Goal: Information Seeking & Learning: Check status

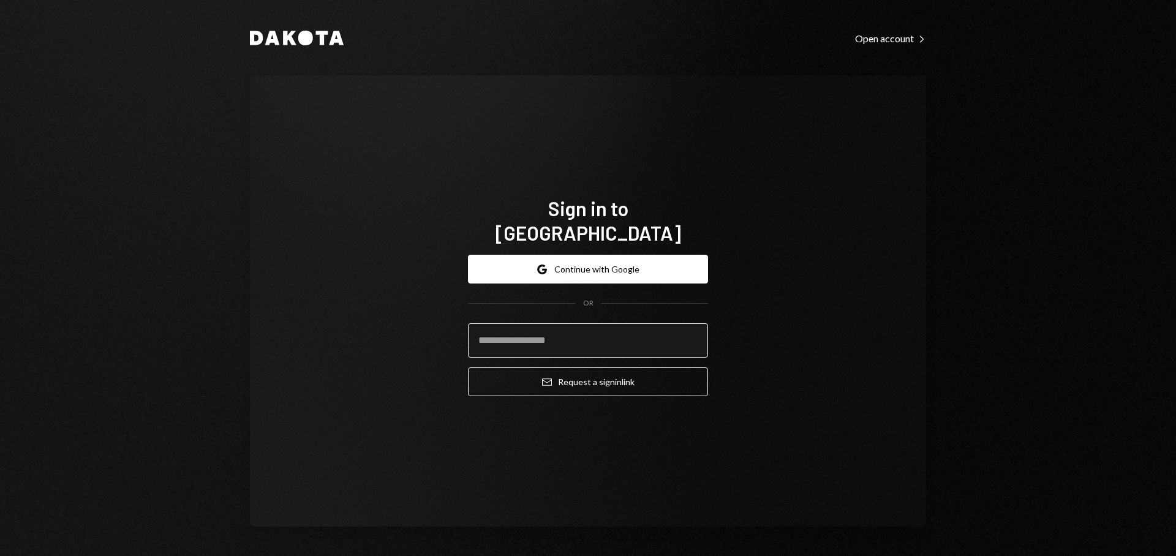
click at [568, 329] on input "email" at bounding box center [588, 340] width 240 height 34
type input "**********"
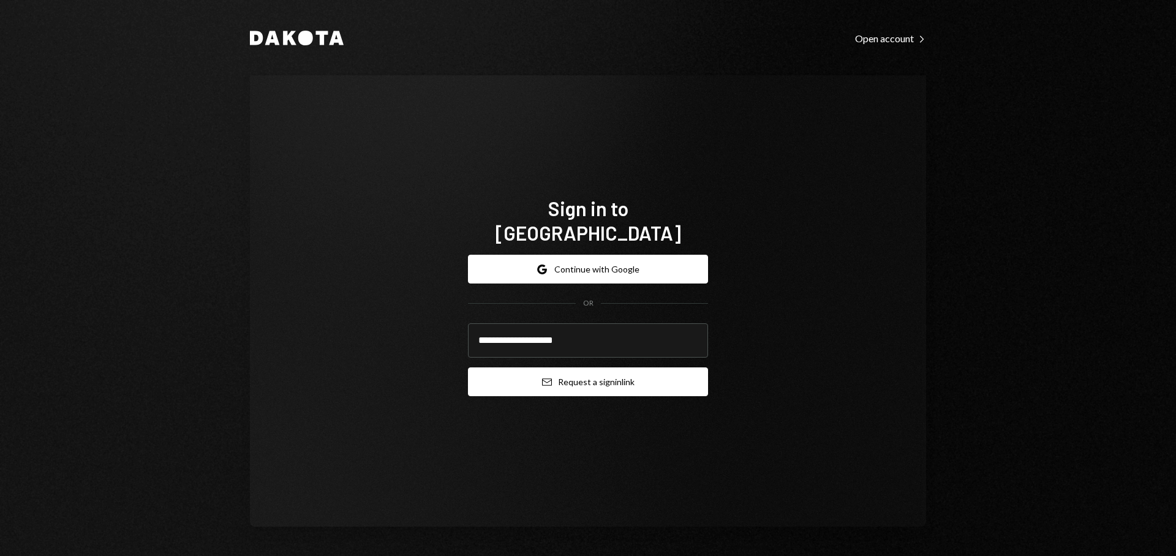
click at [581, 372] on button "Email Request a sign in link" at bounding box center [588, 382] width 240 height 29
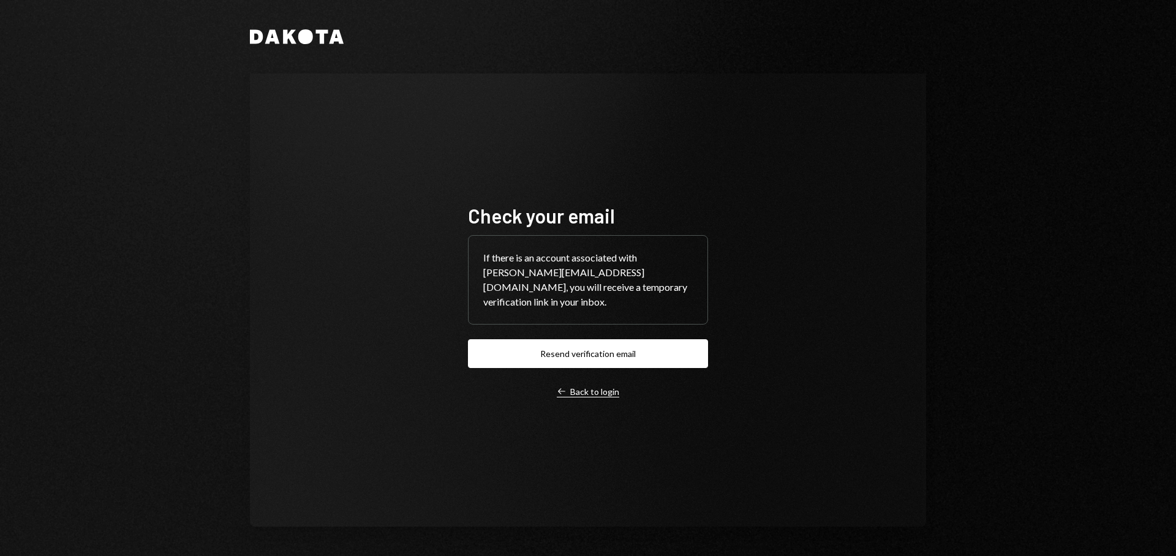
click at [563, 387] on icon "Left Arrow" at bounding box center [562, 392] width 10 height 10
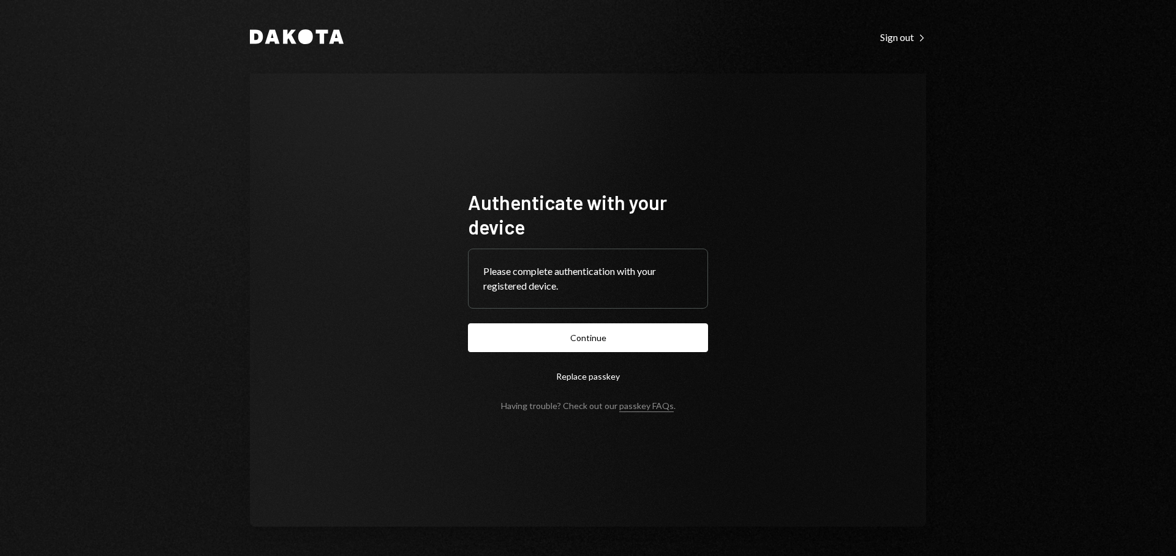
click at [595, 333] on button "Continue" at bounding box center [588, 337] width 240 height 29
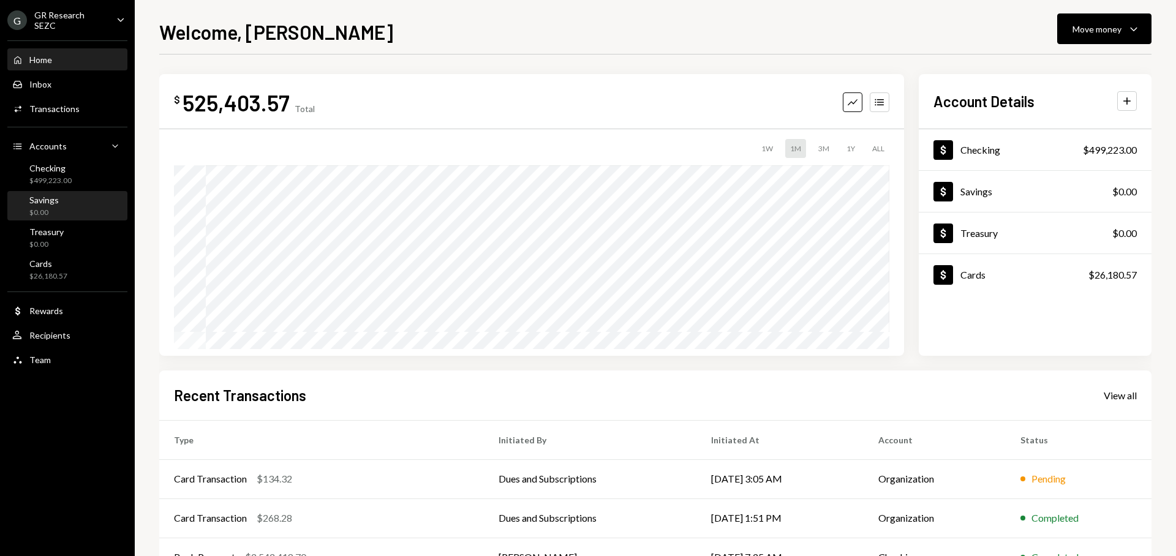
click at [20, 208] on div "Savings $0.00" at bounding box center [35, 206] width 47 height 23
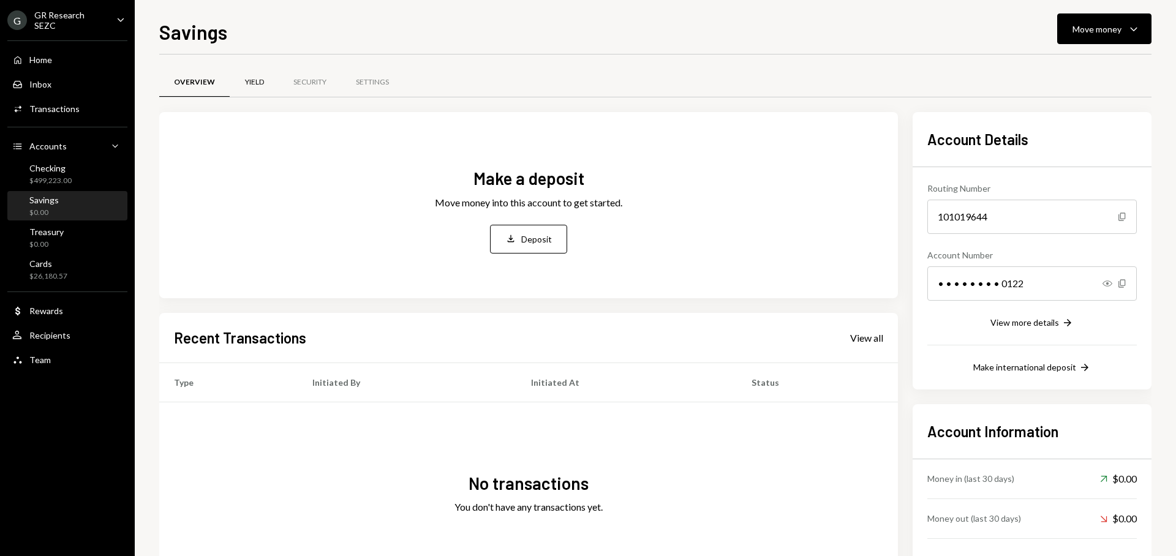
click at [247, 80] on div "Yield" at bounding box center [254, 82] width 19 height 10
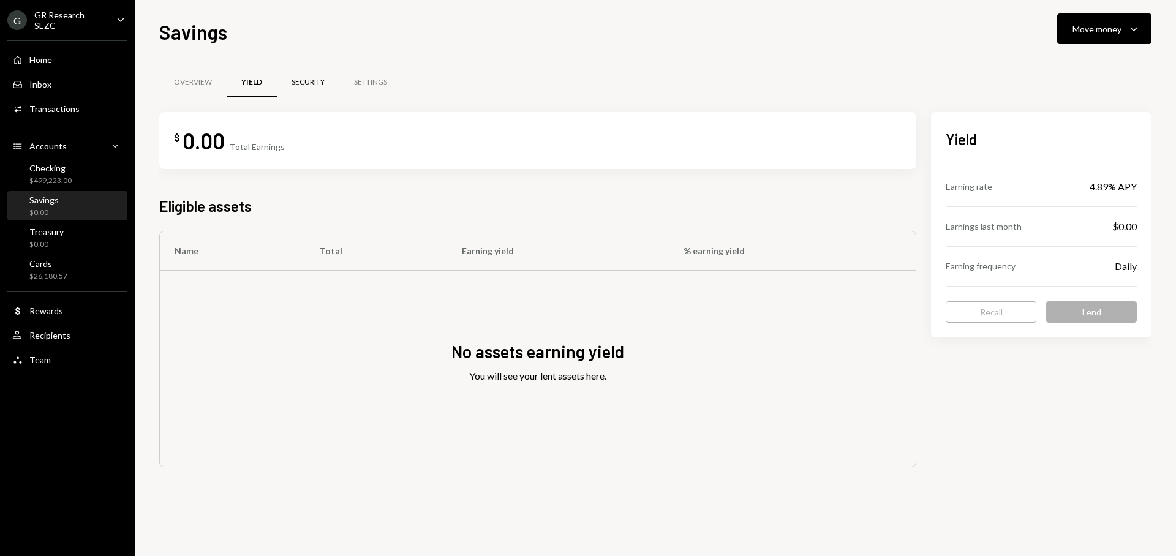
click at [319, 81] on div "Security" at bounding box center [308, 82] width 33 height 10
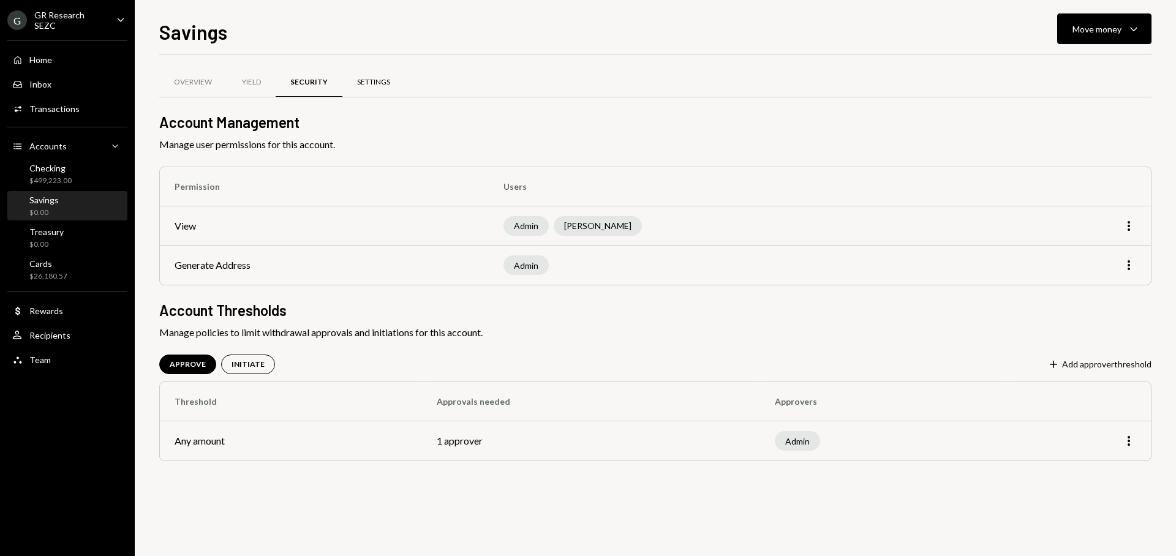
click at [381, 87] on div "Settings" at bounding box center [373, 82] width 62 height 29
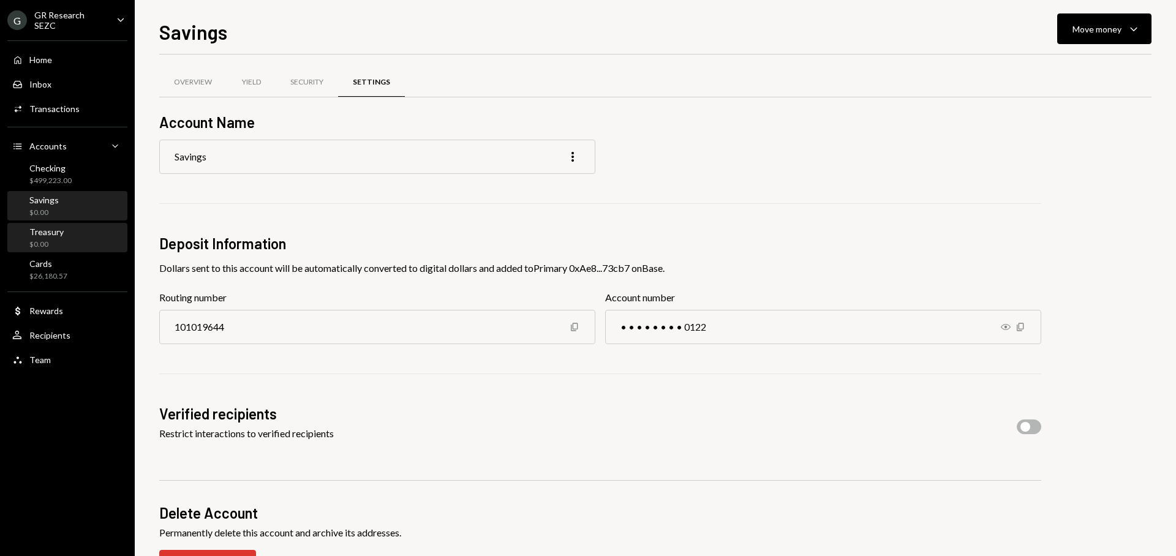
click at [53, 240] on div "$0.00" at bounding box center [46, 245] width 34 height 10
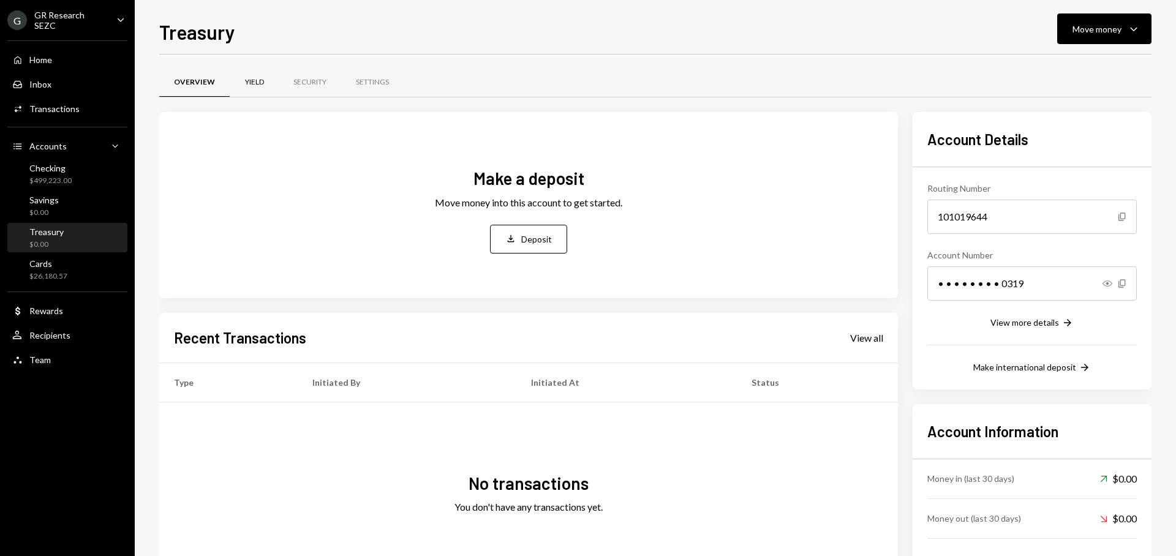
click at [263, 82] on div "Yield" at bounding box center [254, 82] width 19 height 10
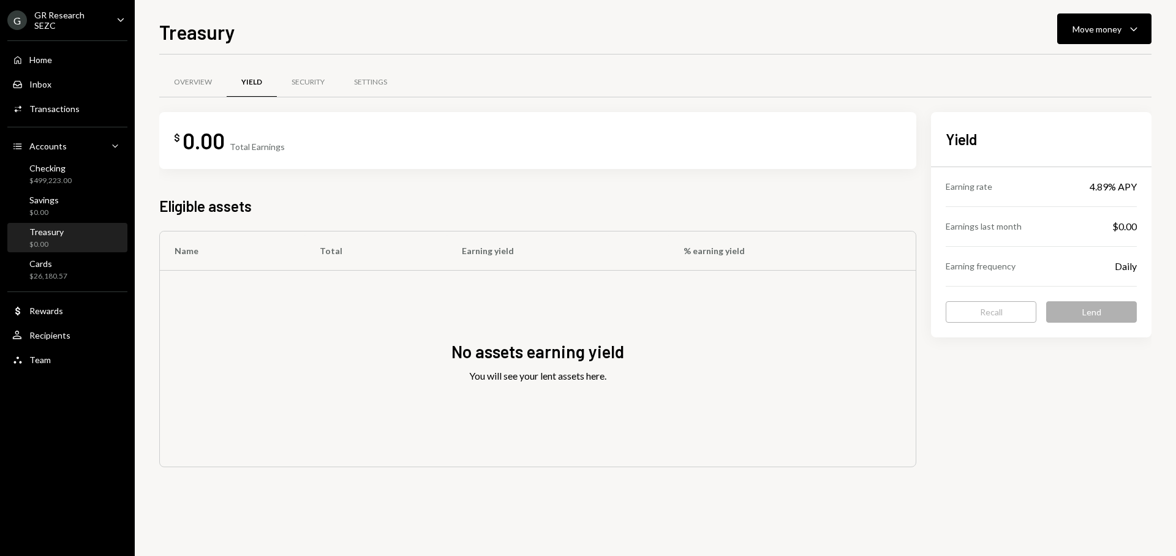
click at [1031, 190] on div "Earning rate 4.89% APY" at bounding box center [1041, 186] width 191 height 39
click at [306, 89] on div "Security" at bounding box center [308, 82] width 62 height 29
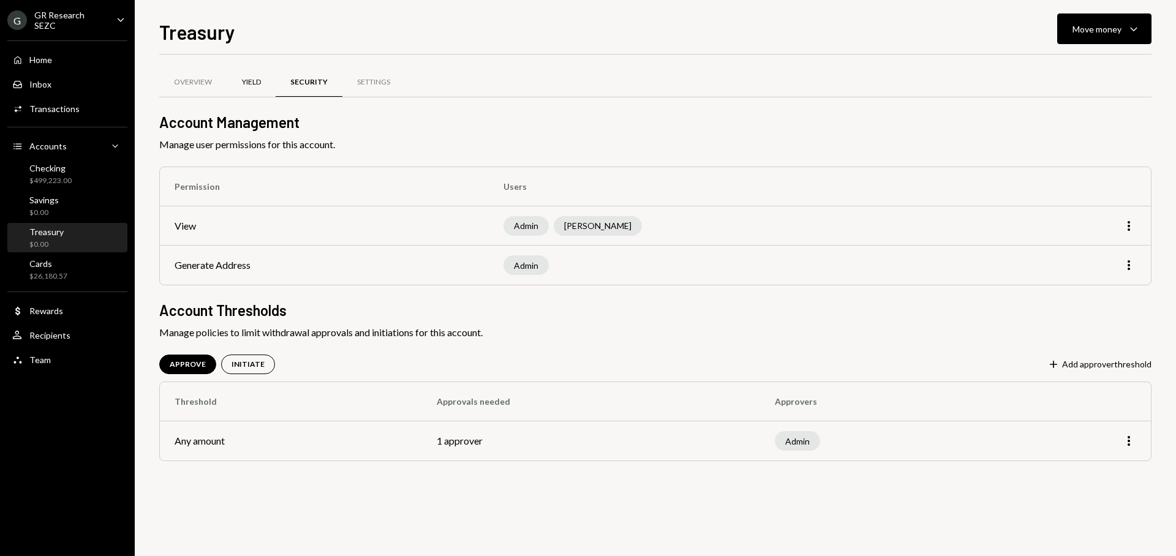
click at [258, 85] on div "Yield" at bounding box center [251, 82] width 19 height 10
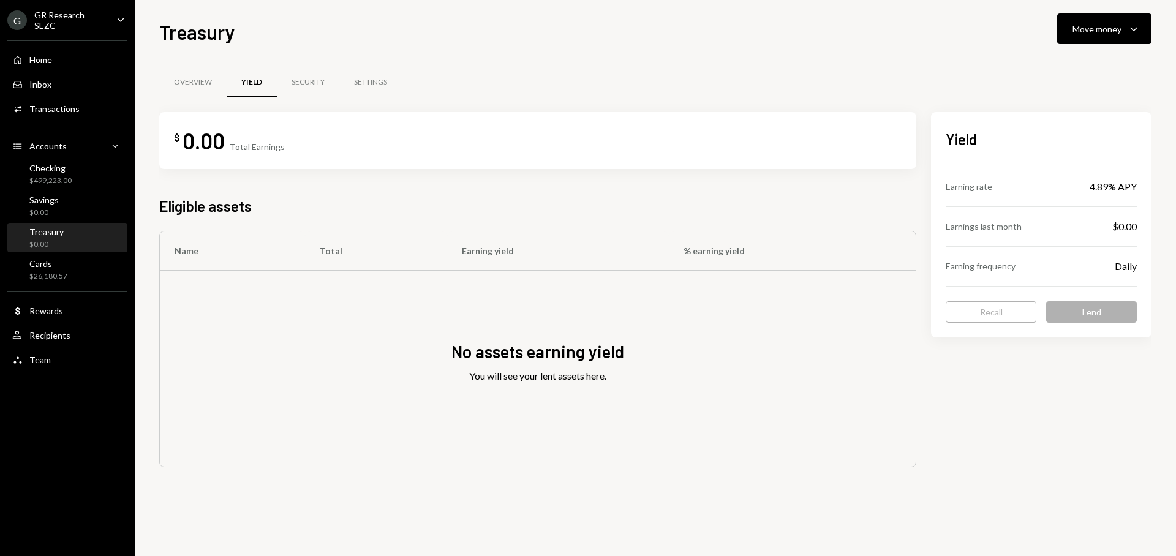
click at [1082, 187] on div "Earning rate 4.89% APY" at bounding box center [1041, 186] width 191 height 39
click at [307, 78] on div "Security" at bounding box center [308, 82] width 33 height 10
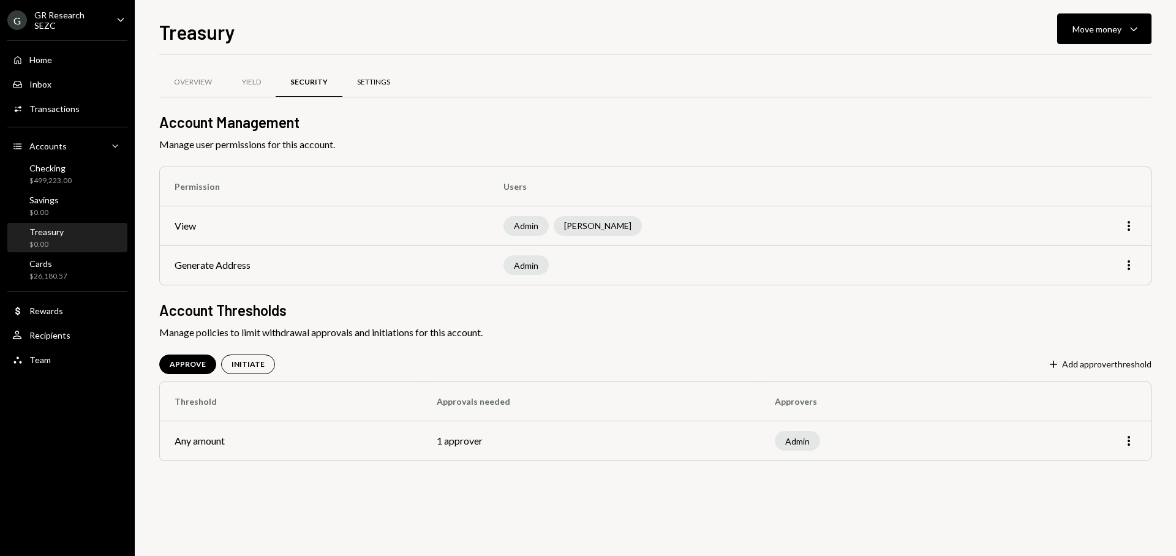
click at [363, 85] on div "Settings" at bounding box center [373, 82] width 33 height 10
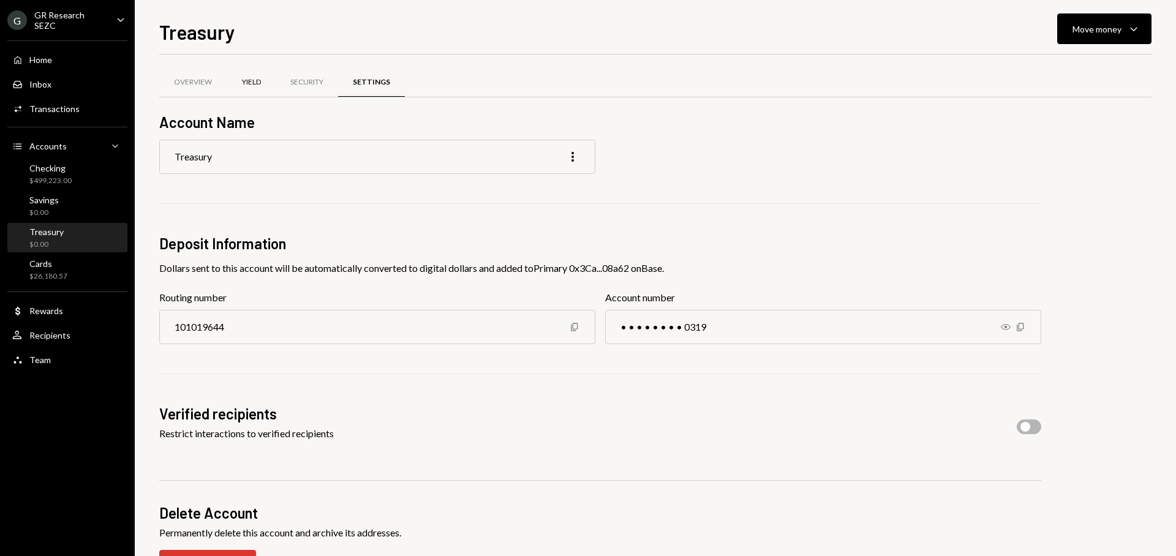
click at [242, 85] on div "Yield" at bounding box center [251, 82] width 19 height 10
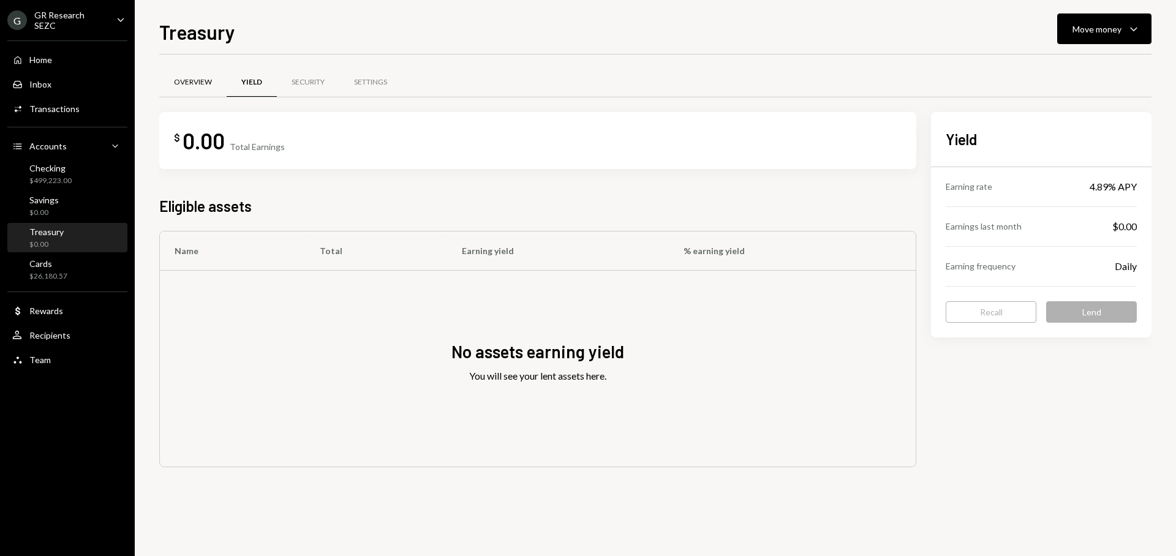
click at [181, 76] on div "Overview" at bounding box center [192, 82] width 67 height 29
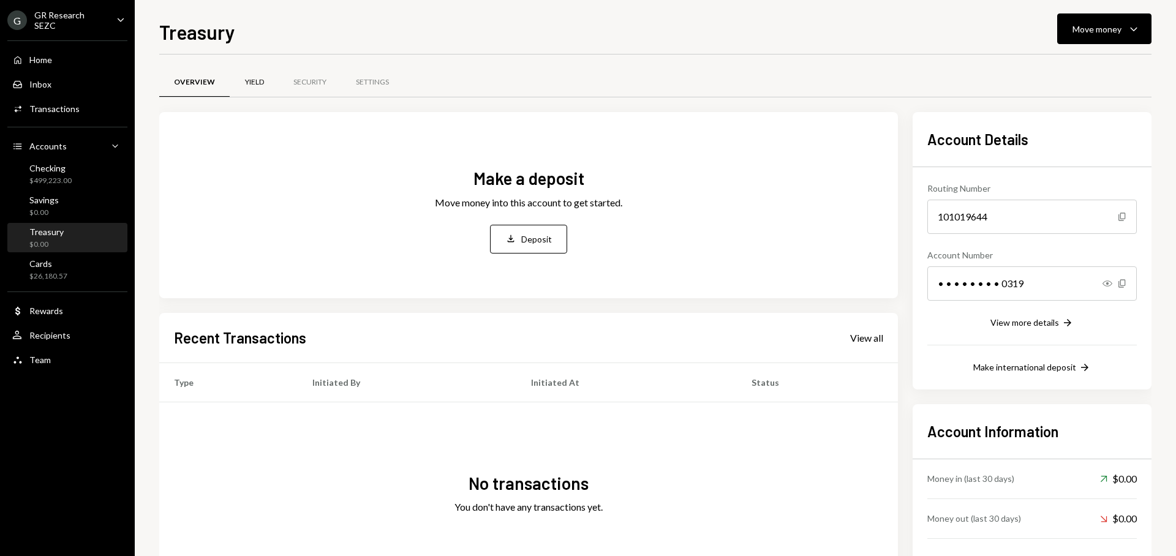
click at [233, 80] on div "Yield" at bounding box center [254, 82] width 49 height 29
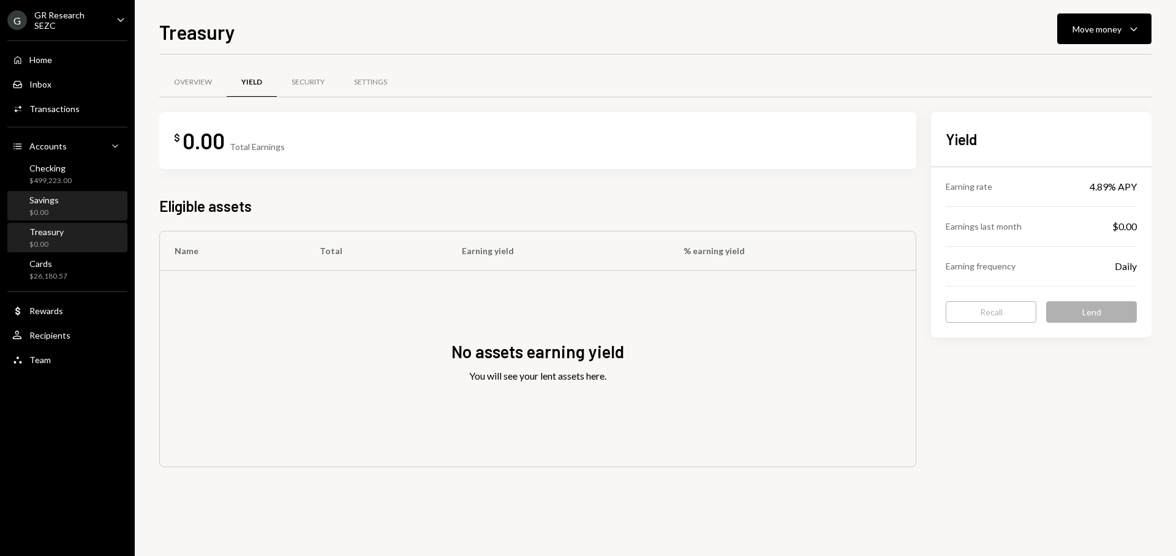
click at [67, 214] on div "Savings $0.00" at bounding box center [67, 206] width 110 height 23
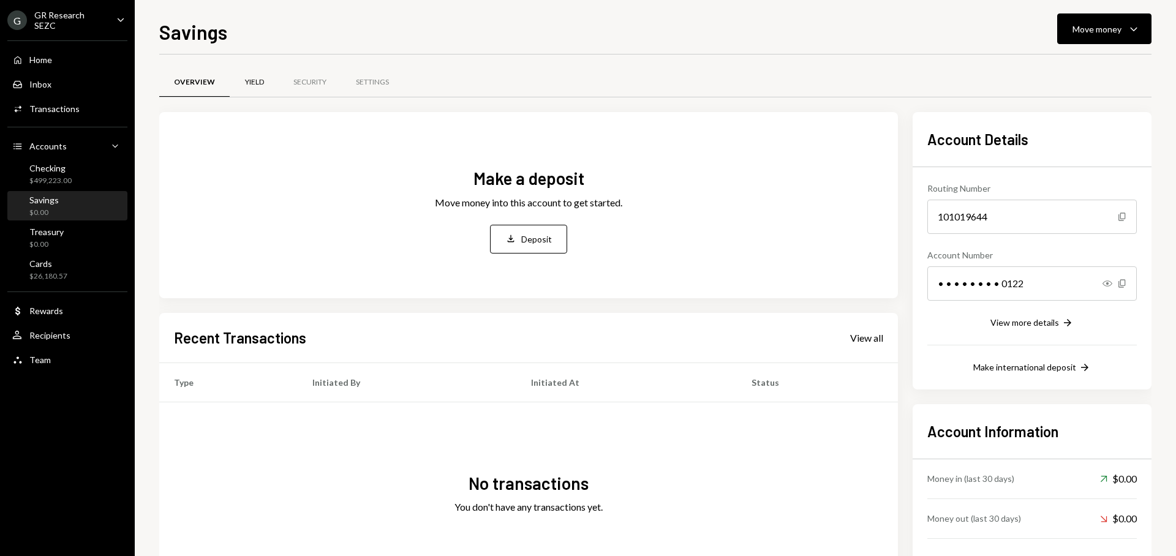
click at [255, 85] on div "Yield" at bounding box center [254, 82] width 19 height 10
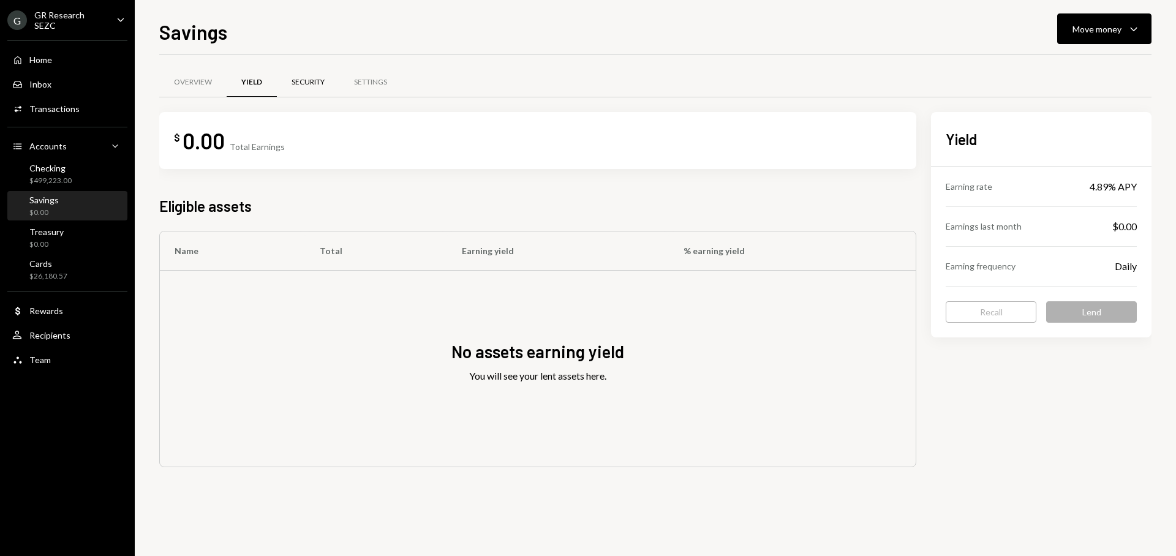
click at [300, 88] on div "Security" at bounding box center [308, 82] width 62 height 29
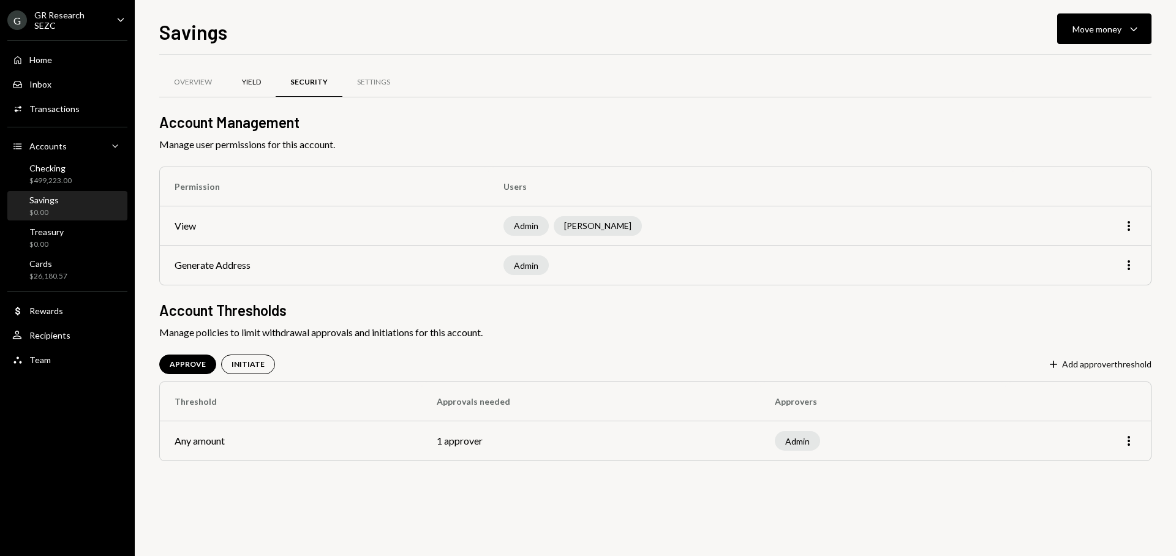
click at [263, 88] on div "Yield" at bounding box center [251, 82] width 49 height 29
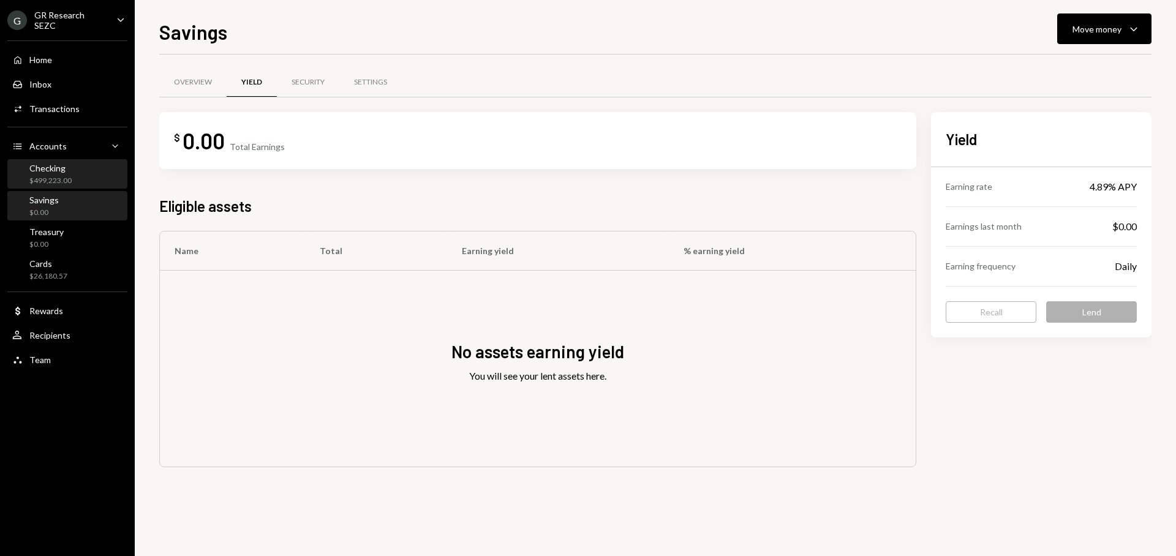
click at [61, 182] on div "$499,223.00" at bounding box center [50, 181] width 42 height 10
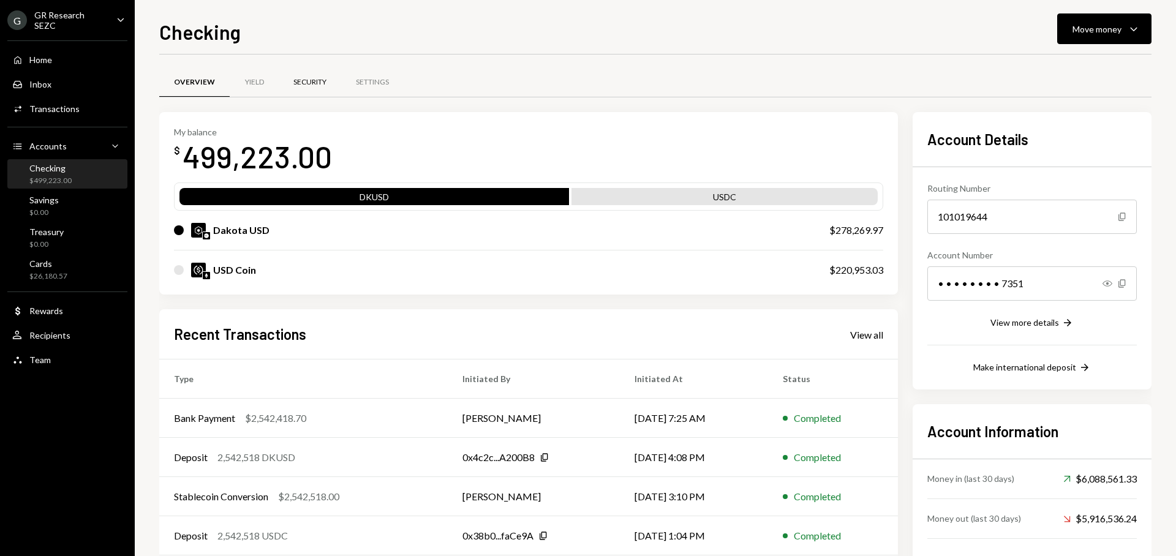
click at [314, 84] on div "Security" at bounding box center [309, 82] width 33 height 10
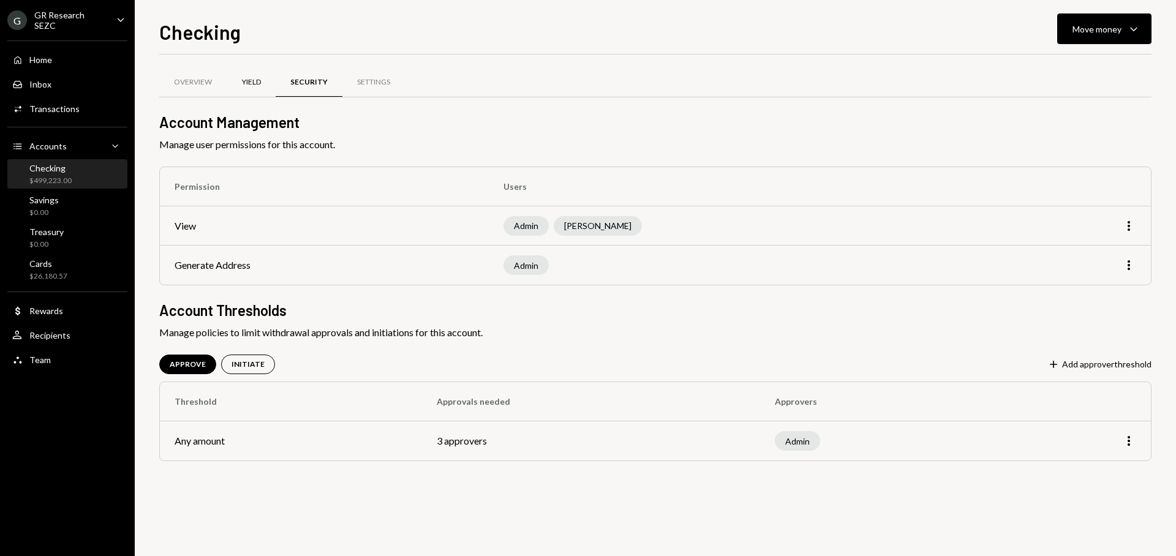
click at [252, 86] on div "Yield" at bounding box center [251, 82] width 19 height 10
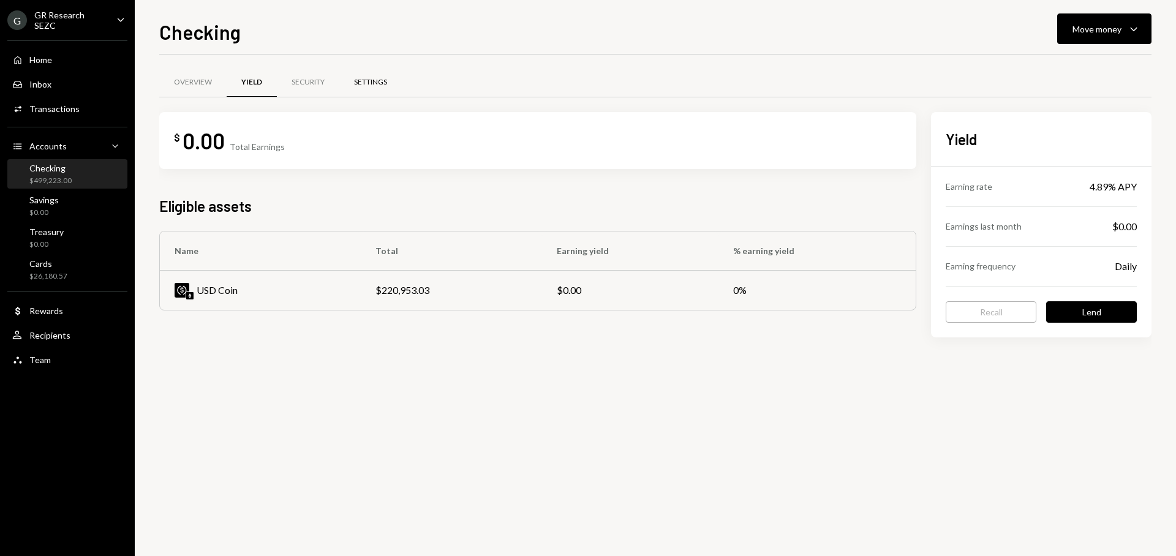
click at [374, 86] on div "Settings" at bounding box center [370, 82] width 33 height 10
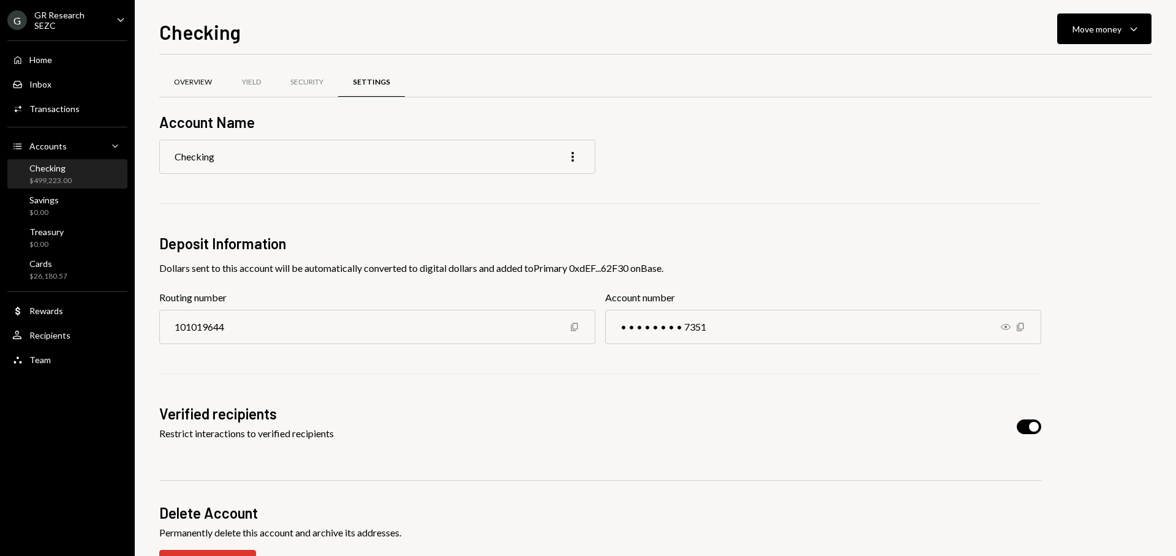
click at [210, 94] on div "Overview" at bounding box center [192, 82] width 67 height 29
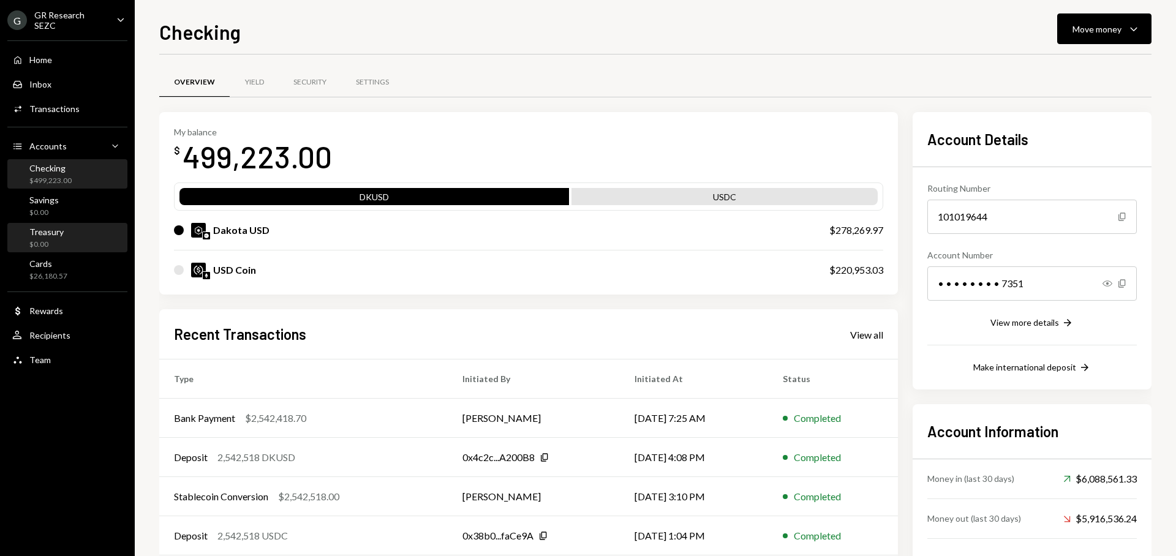
click at [52, 241] on div "$0.00" at bounding box center [46, 245] width 34 height 10
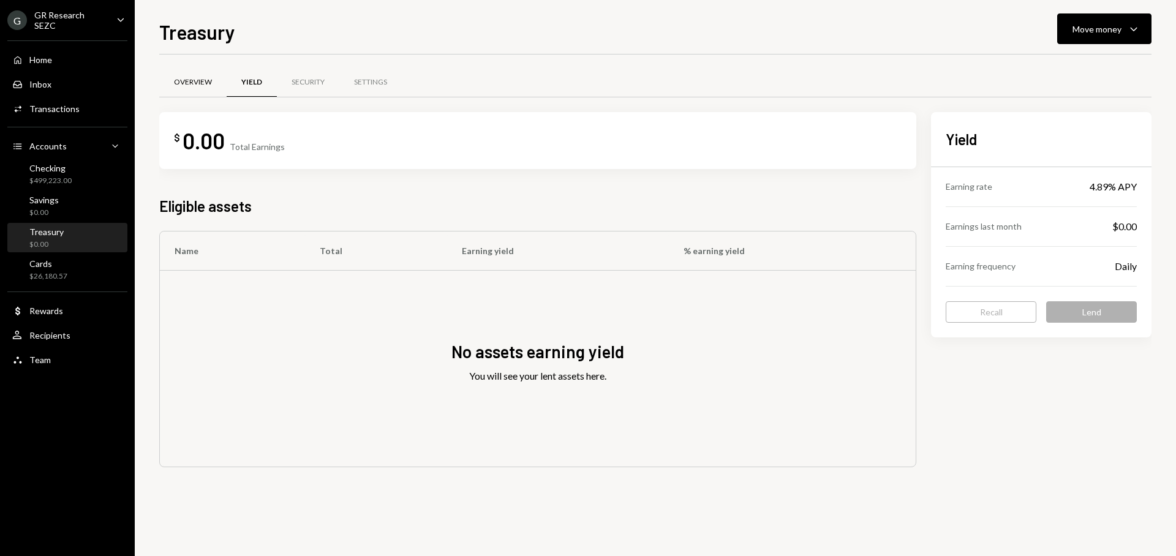
click at [202, 82] on div "Overview" at bounding box center [193, 82] width 38 height 10
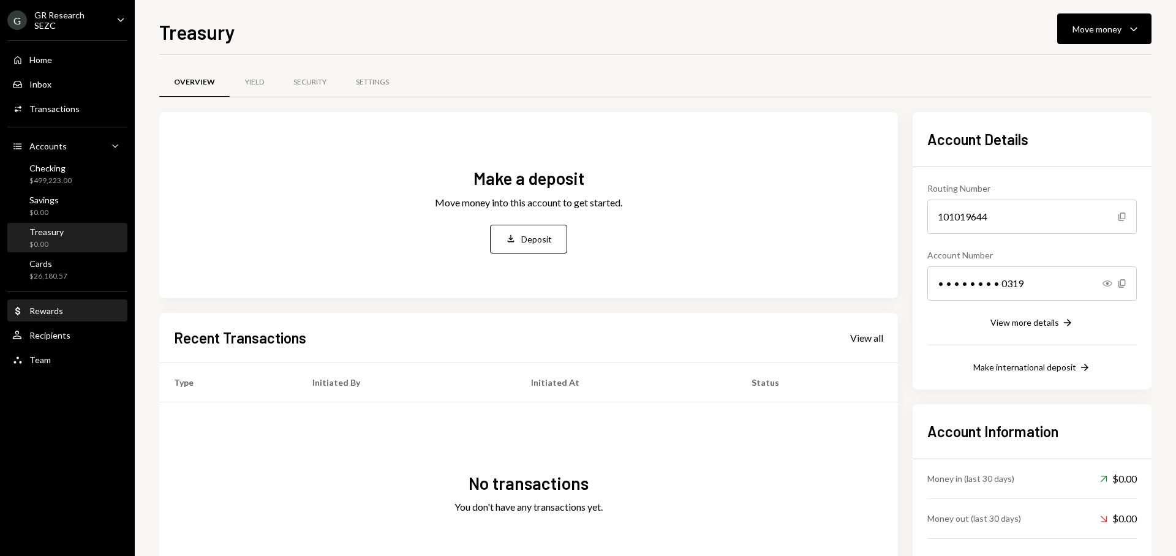
click at [57, 311] on div "Rewards" at bounding box center [46, 311] width 34 height 10
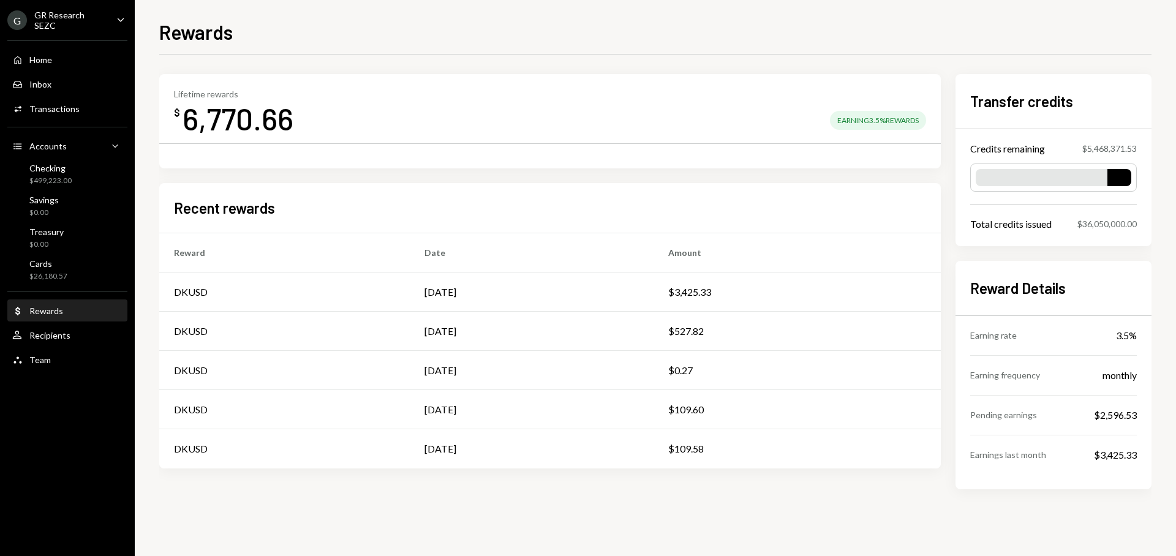
click at [874, 123] on div "Earning 3.5% Rewards" at bounding box center [878, 120] width 96 height 19
click at [55, 233] on div "Treasury" at bounding box center [46, 232] width 34 height 10
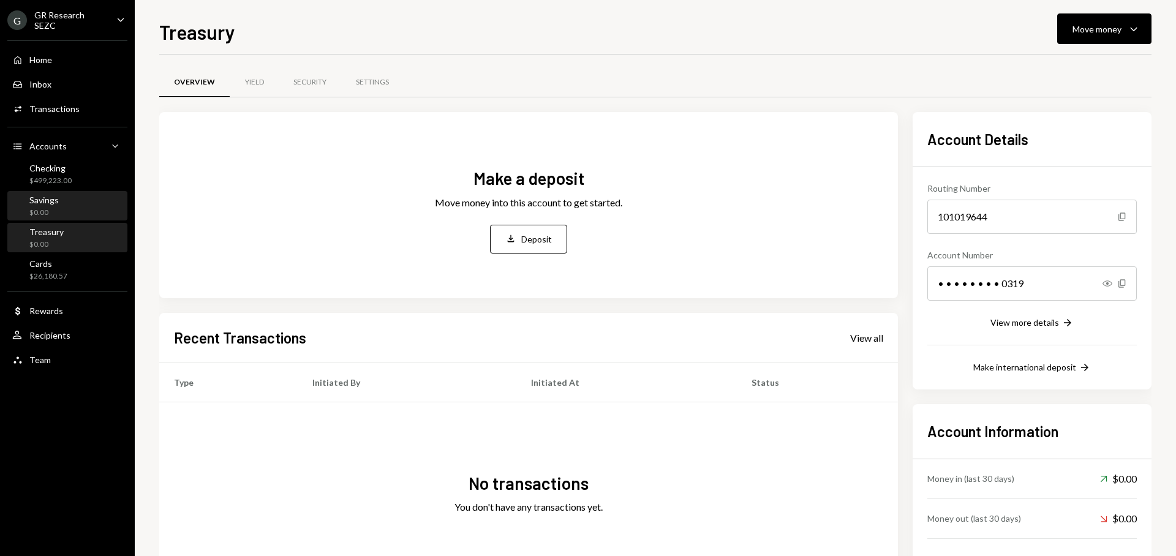
click at [53, 211] on div "$0.00" at bounding box center [43, 213] width 29 height 10
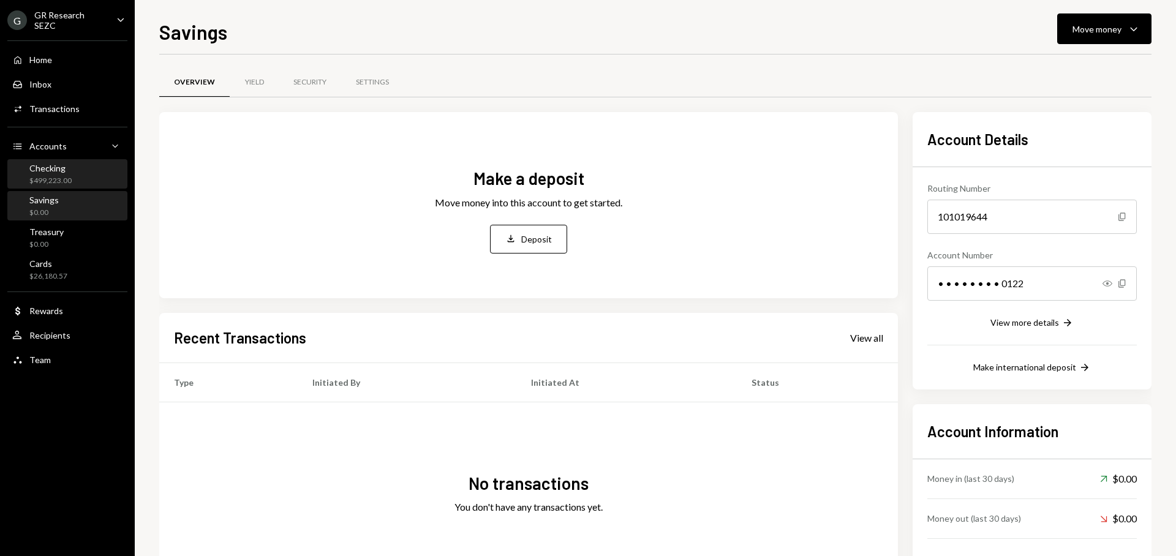
click at [58, 184] on div "$499,223.00" at bounding box center [50, 181] width 42 height 10
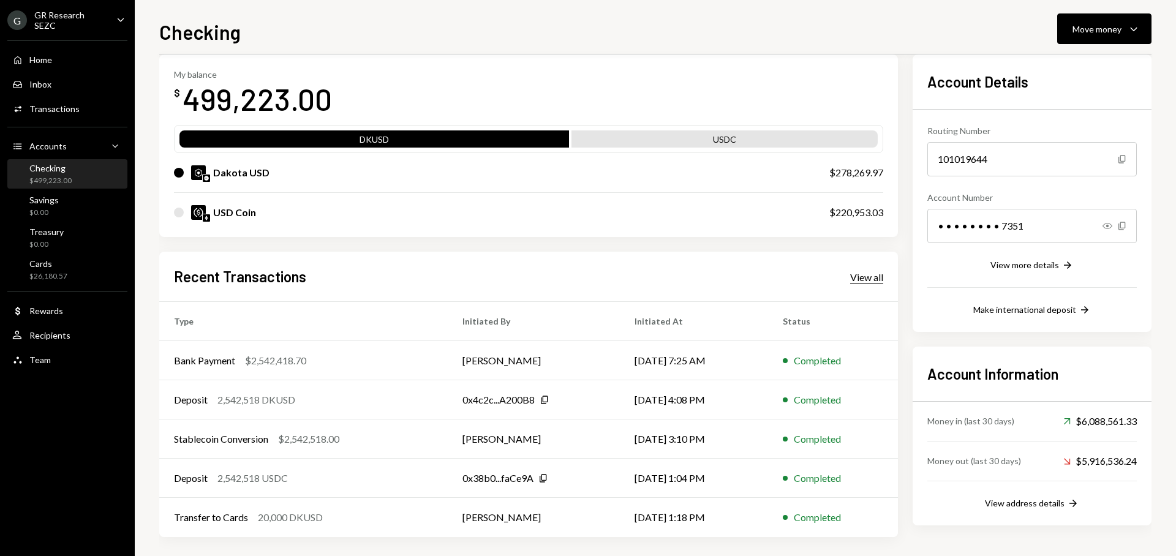
scroll to position [63, 0]
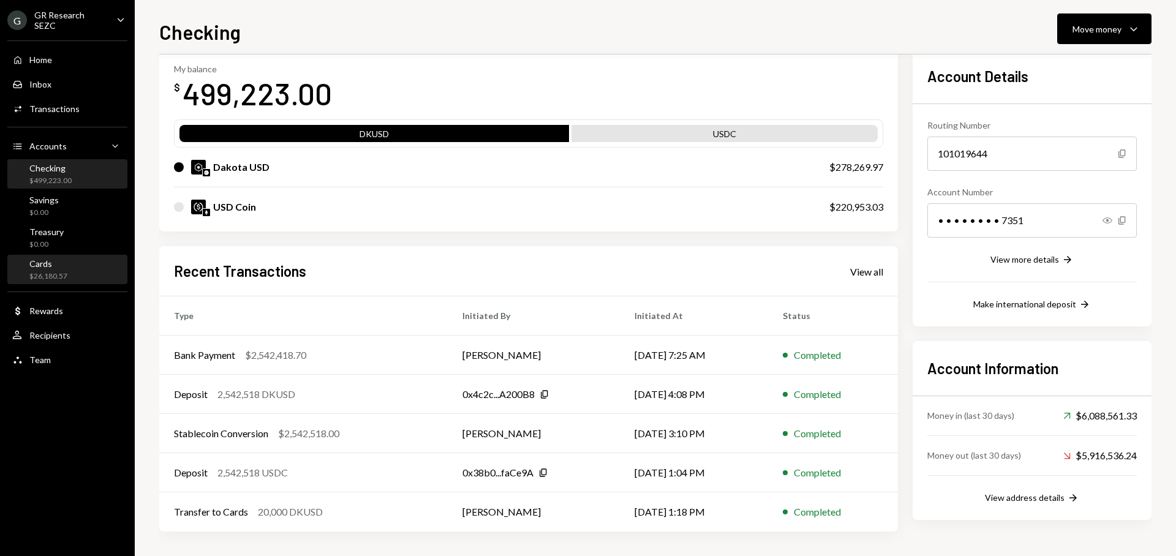
click at [51, 261] on div "Cards" at bounding box center [48, 264] width 38 height 10
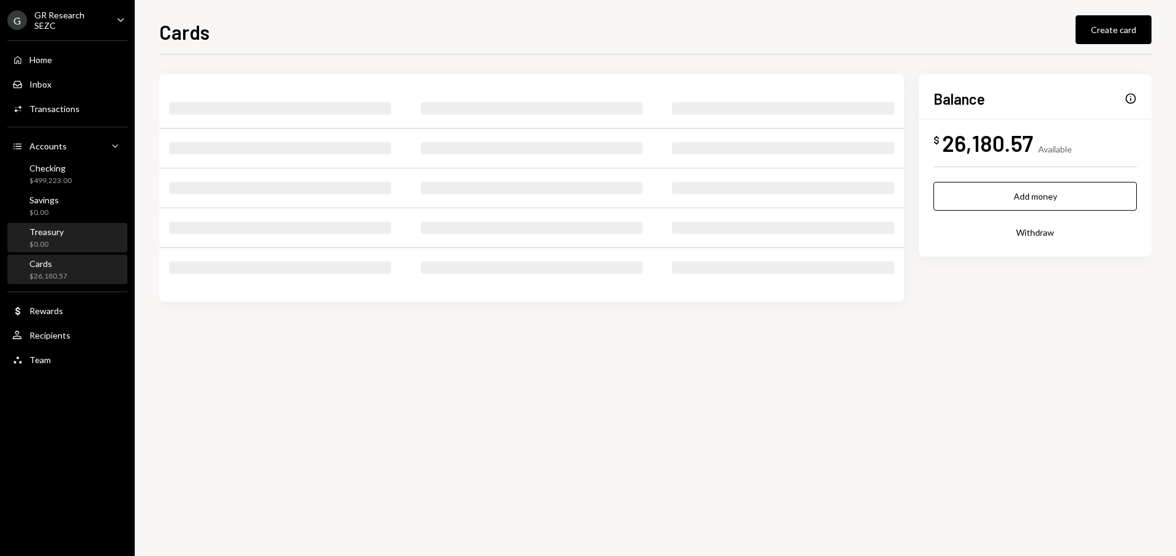
click at [55, 240] on div "$0.00" at bounding box center [46, 245] width 34 height 10
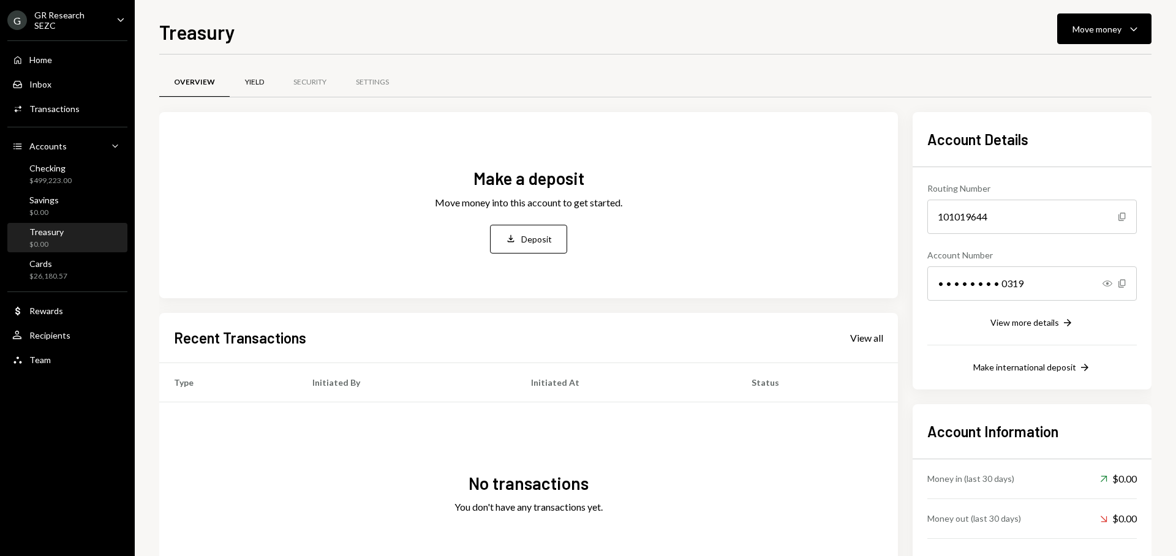
click at [257, 75] on div "Yield" at bounding box center [254, 82] width 49 height 29
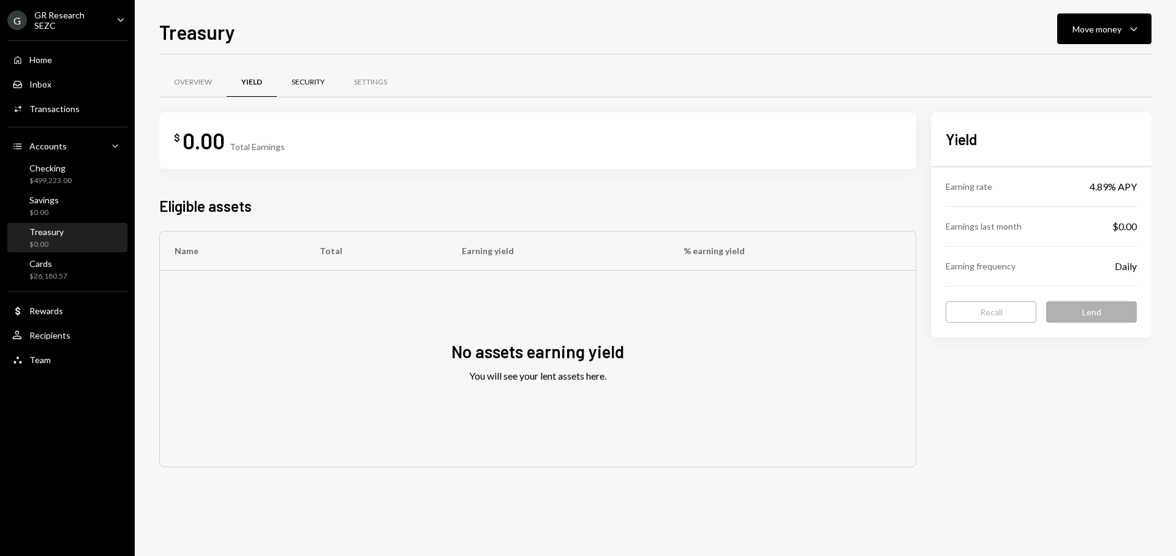
click at [292, 79] on div "Security" at bounding box center [308, 82] width 33 height 10
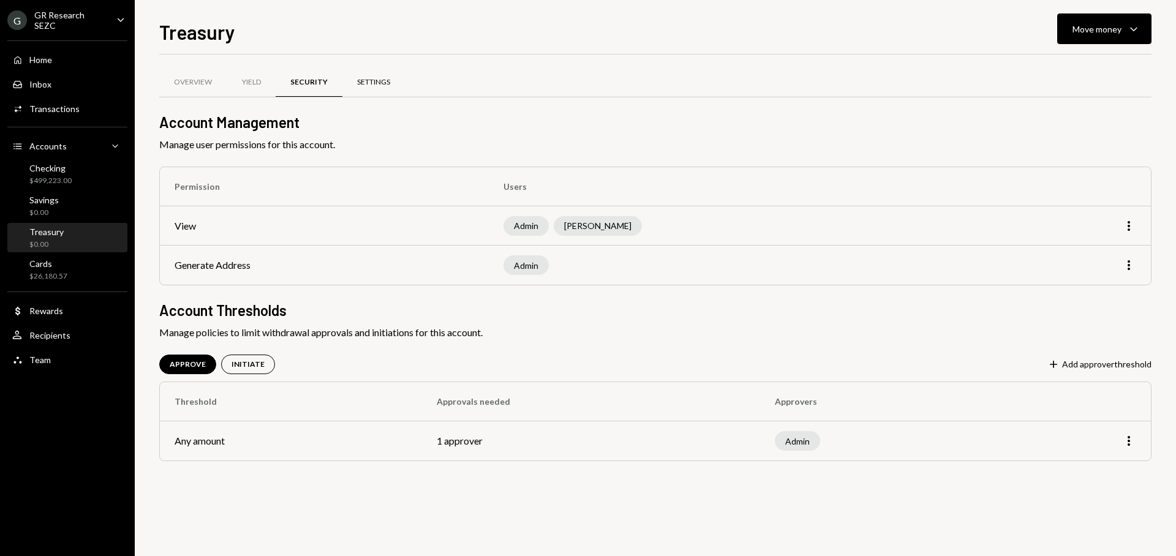
click at [374, 82] on div "Settings" at bounding box center [373, 82] width 33 height 10
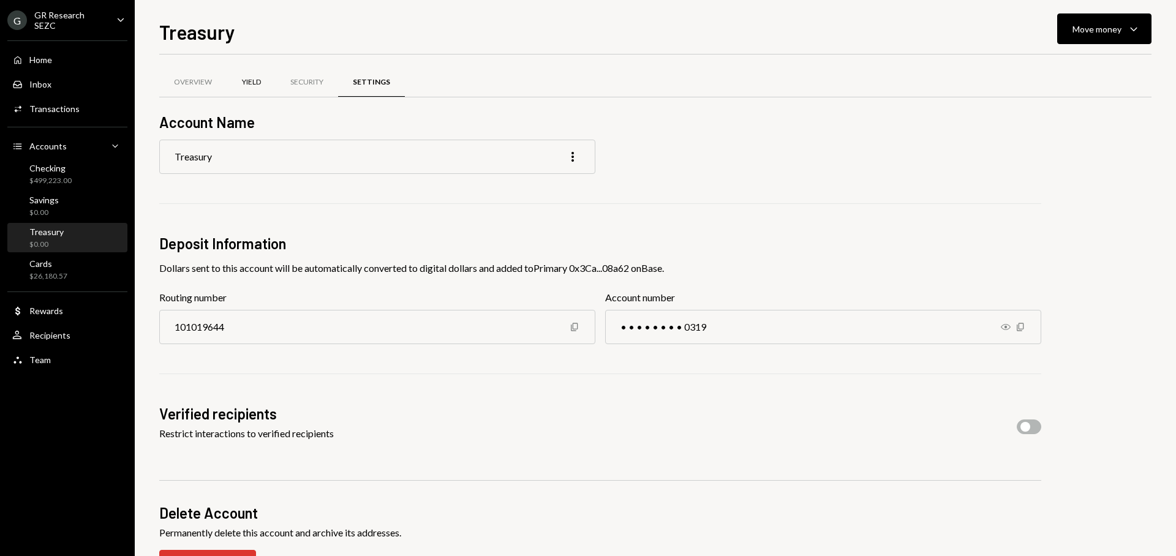
click at [266, 86] on div "Yield" at bounding box center [251, 82] width 49 height 29
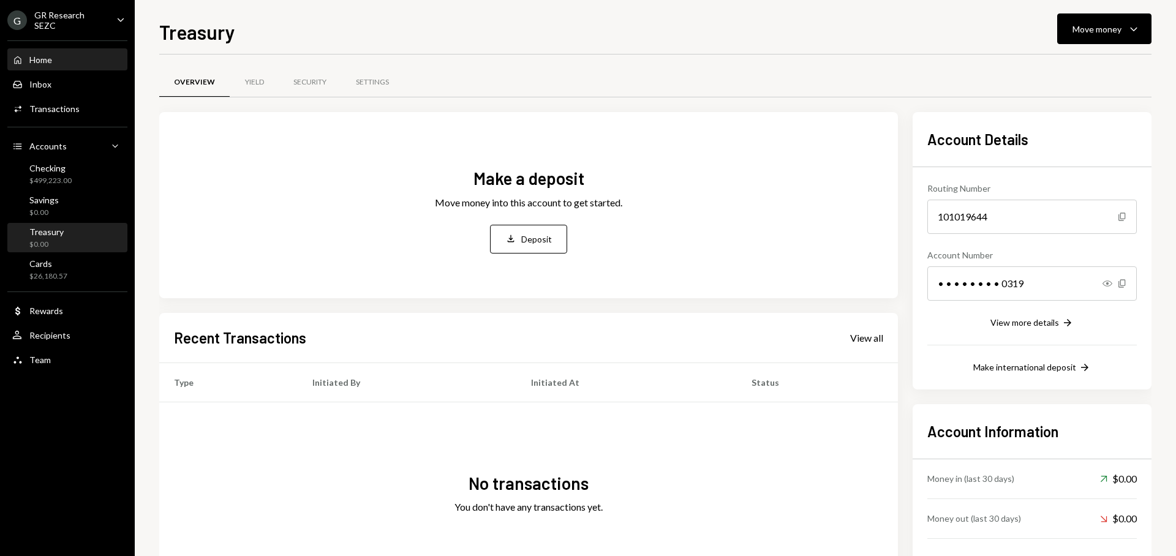
click at [54, 58] on div "Home Home" at bounding box center [67, 60] width 110 height 11
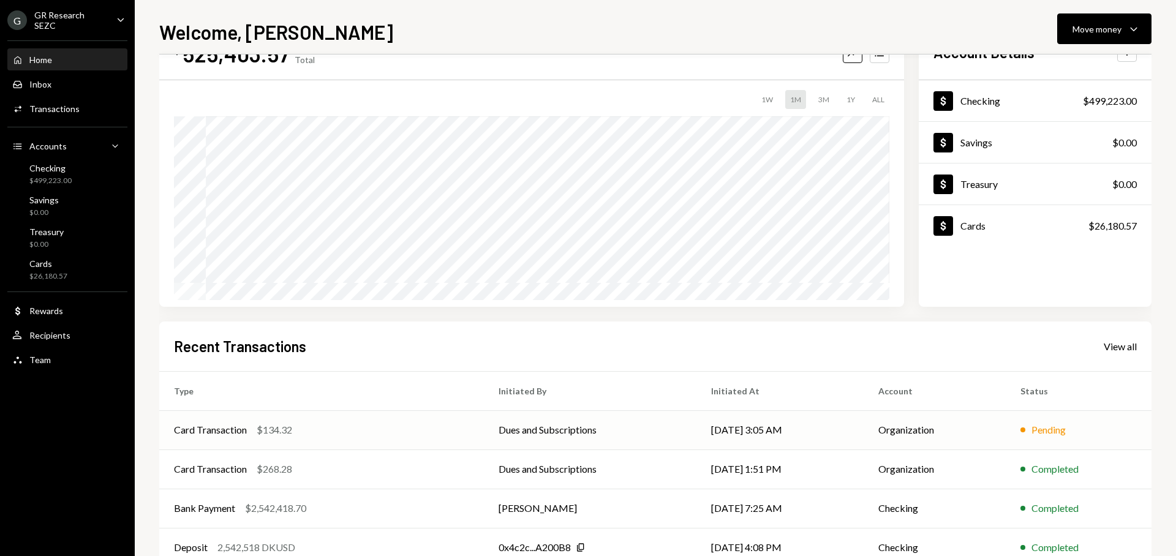
scroll to position [124, 0]
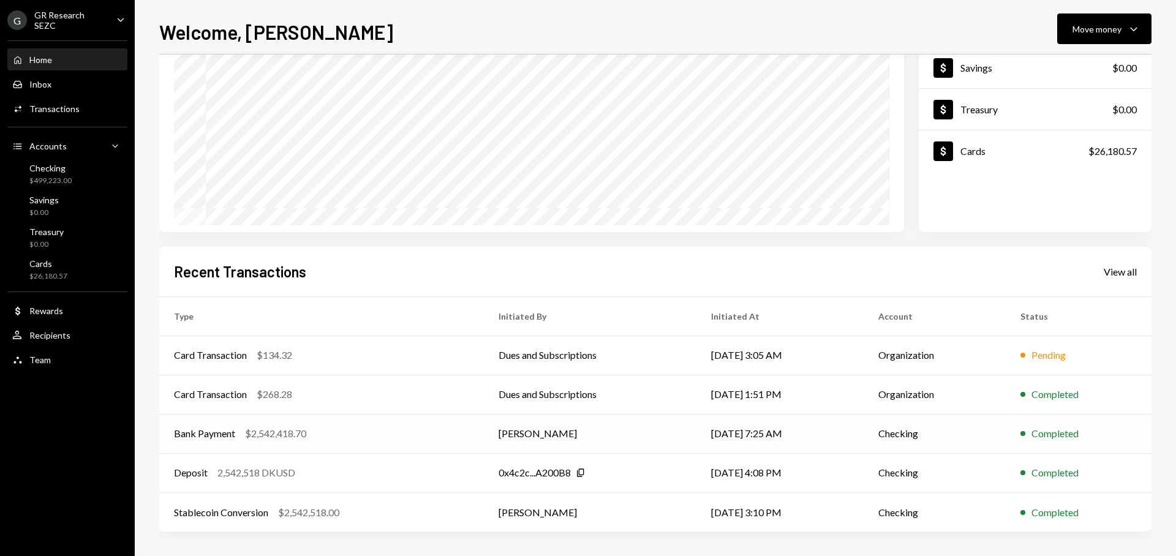
click at [719, 443] on td "[DATE] 7:25 AM" at bounding box center [780, 433] width 167 height 39
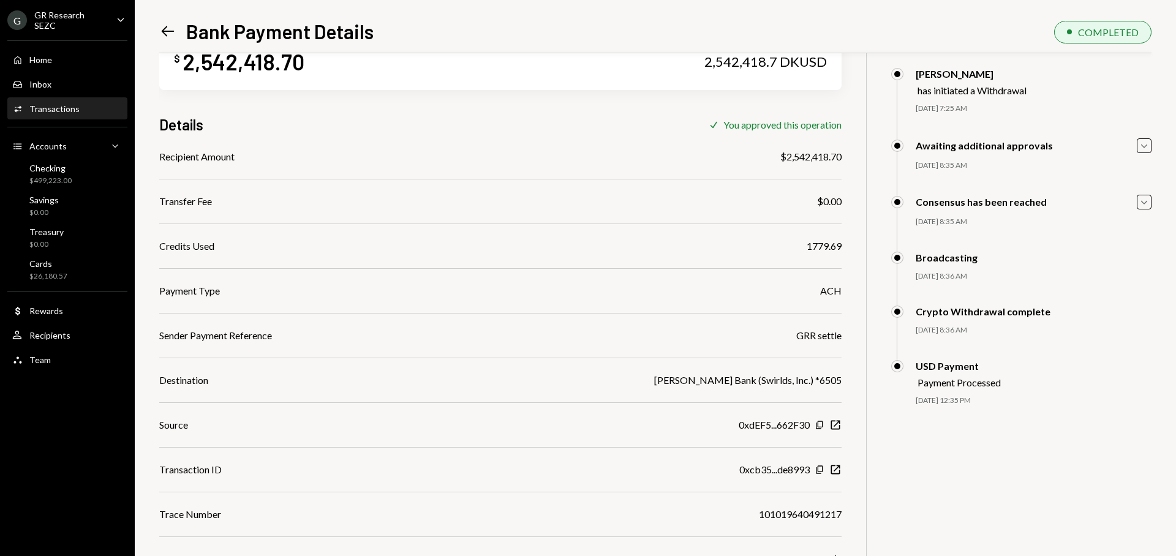
scroll to position [8, 0]
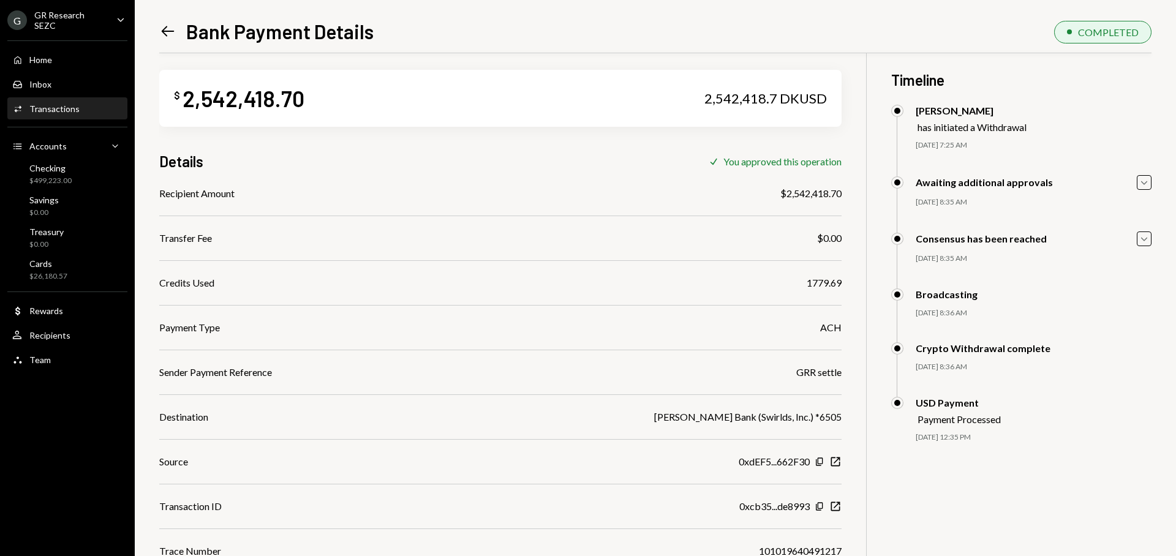
click at [753, 415] on div "[PERSON_NAME] Bank (Swirlds, Inc.) *6505" at bounding box center [747, 417] width 187 height 15
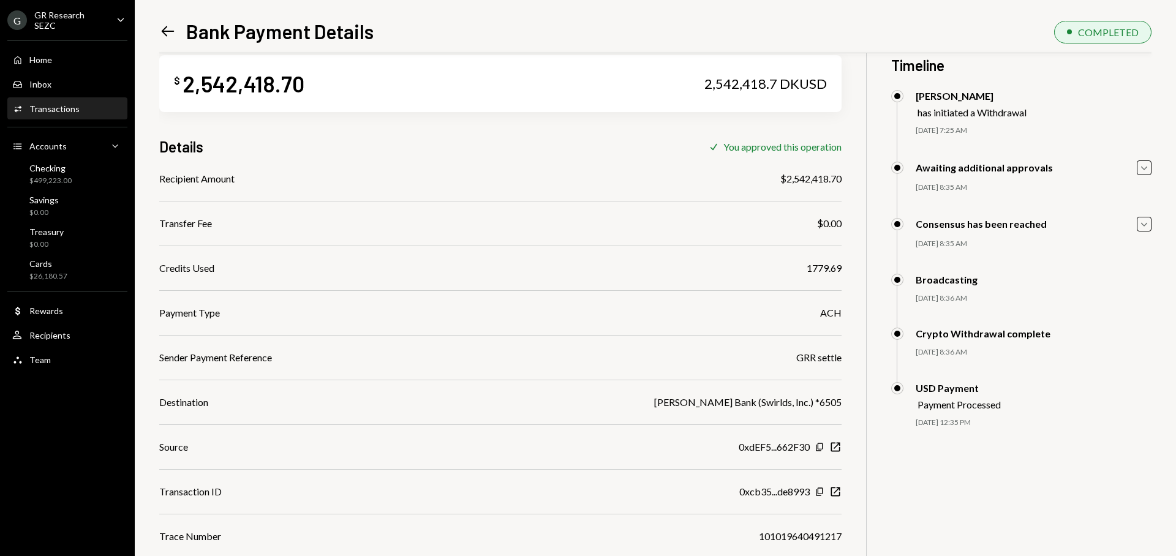
scroll to position [55, 0]
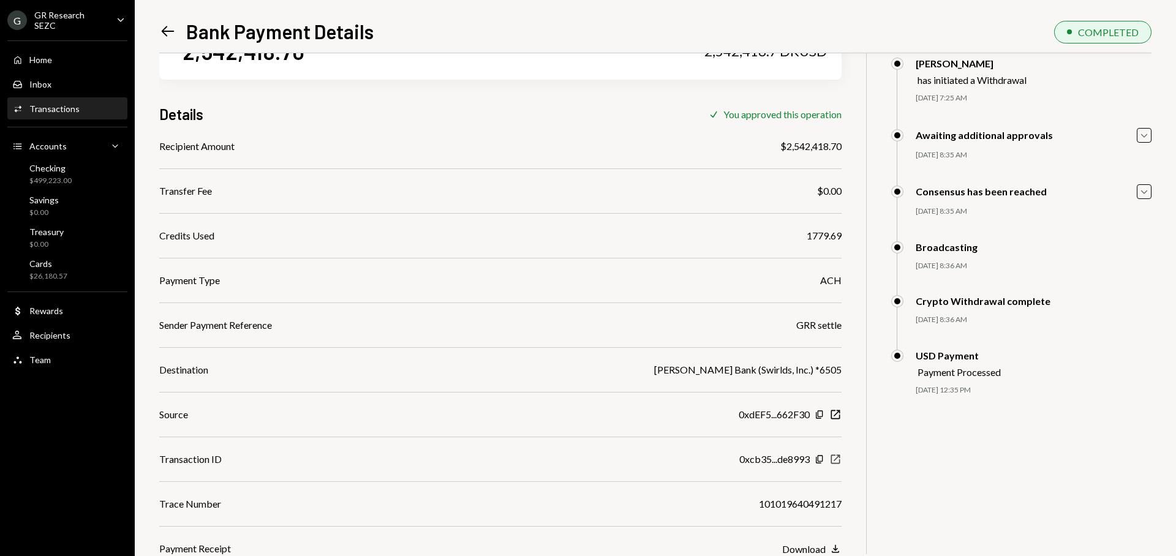
click at [837, 461] on icon "New Window" at bounding box center [835, 459] width 12 height 12
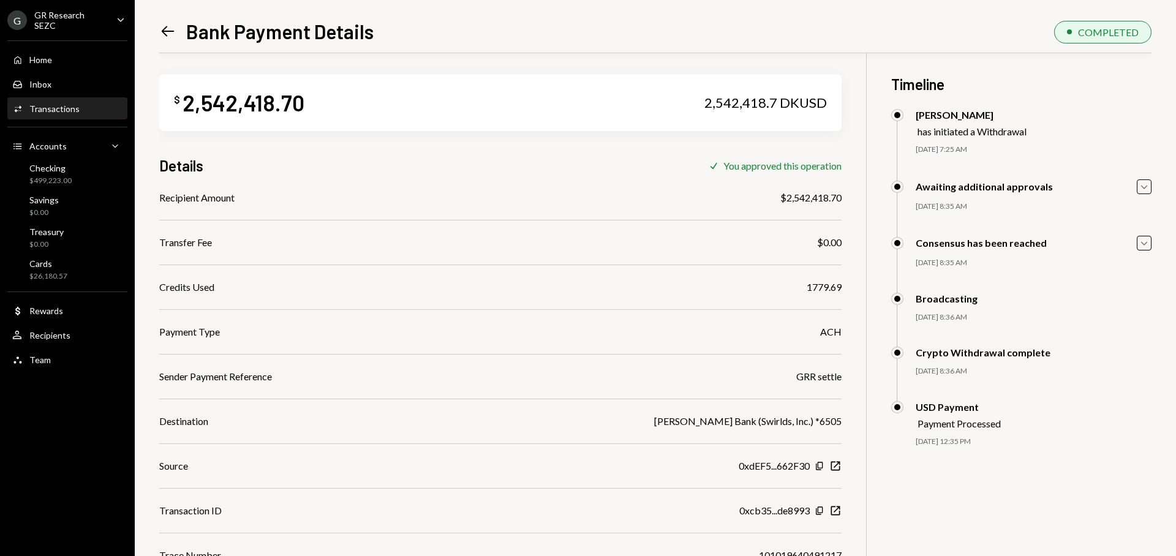
scroll to position [0, 0]
